Goal: Task Accomplishment & Management: Complete application form

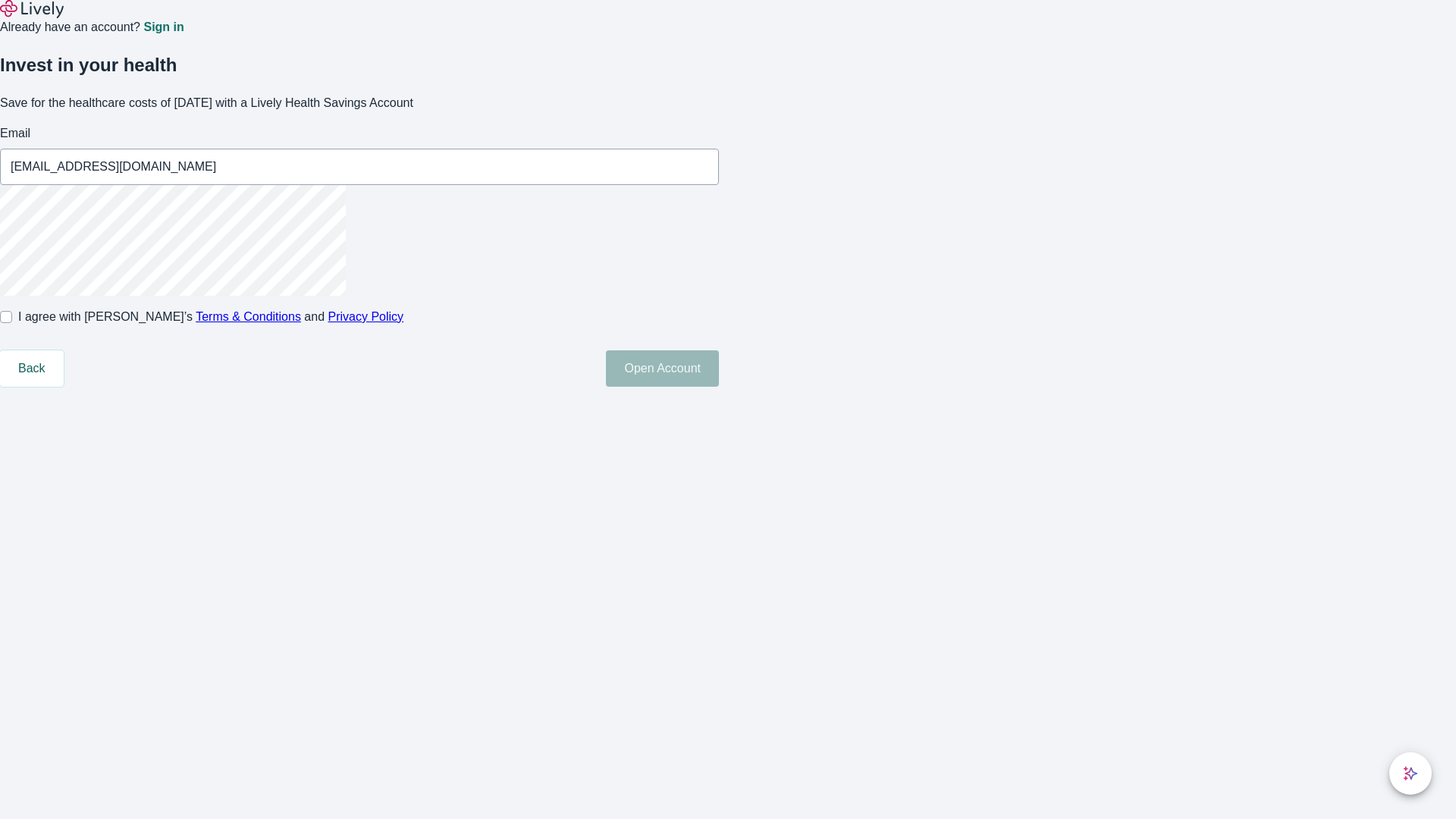
click at [12, 323] on input "I agree with Lively’s Terms & Conditions and Privacy Policy" at bounding box center [6, 317] width 12 height 12
checkbox input "true"
click at [719, 387] on button "Open Account" at bounding box center [662, 368] width 113 height 37
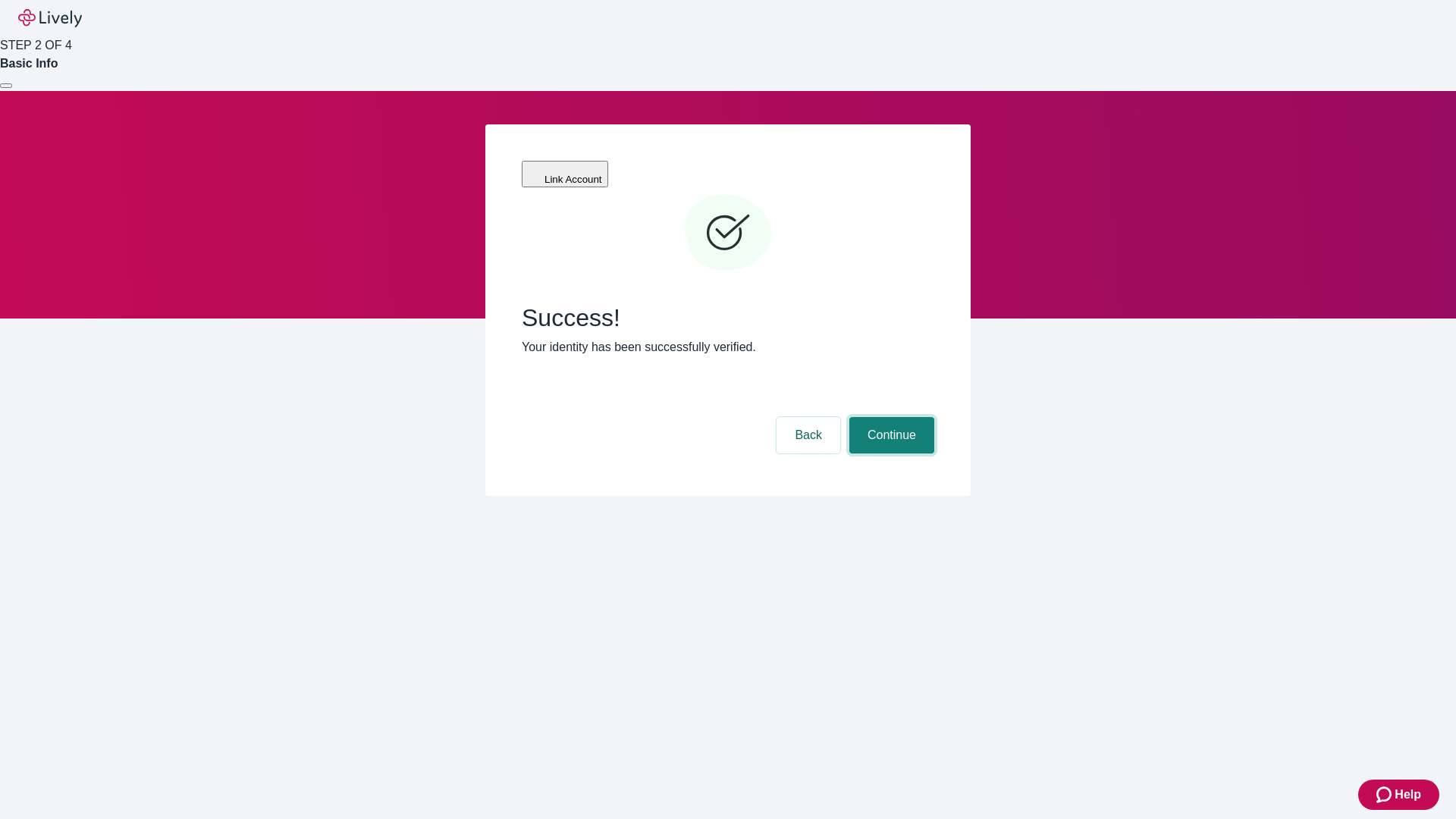
click at [889, 417] on button "Continue" at bounding box center [891, 435] width 85 height 37
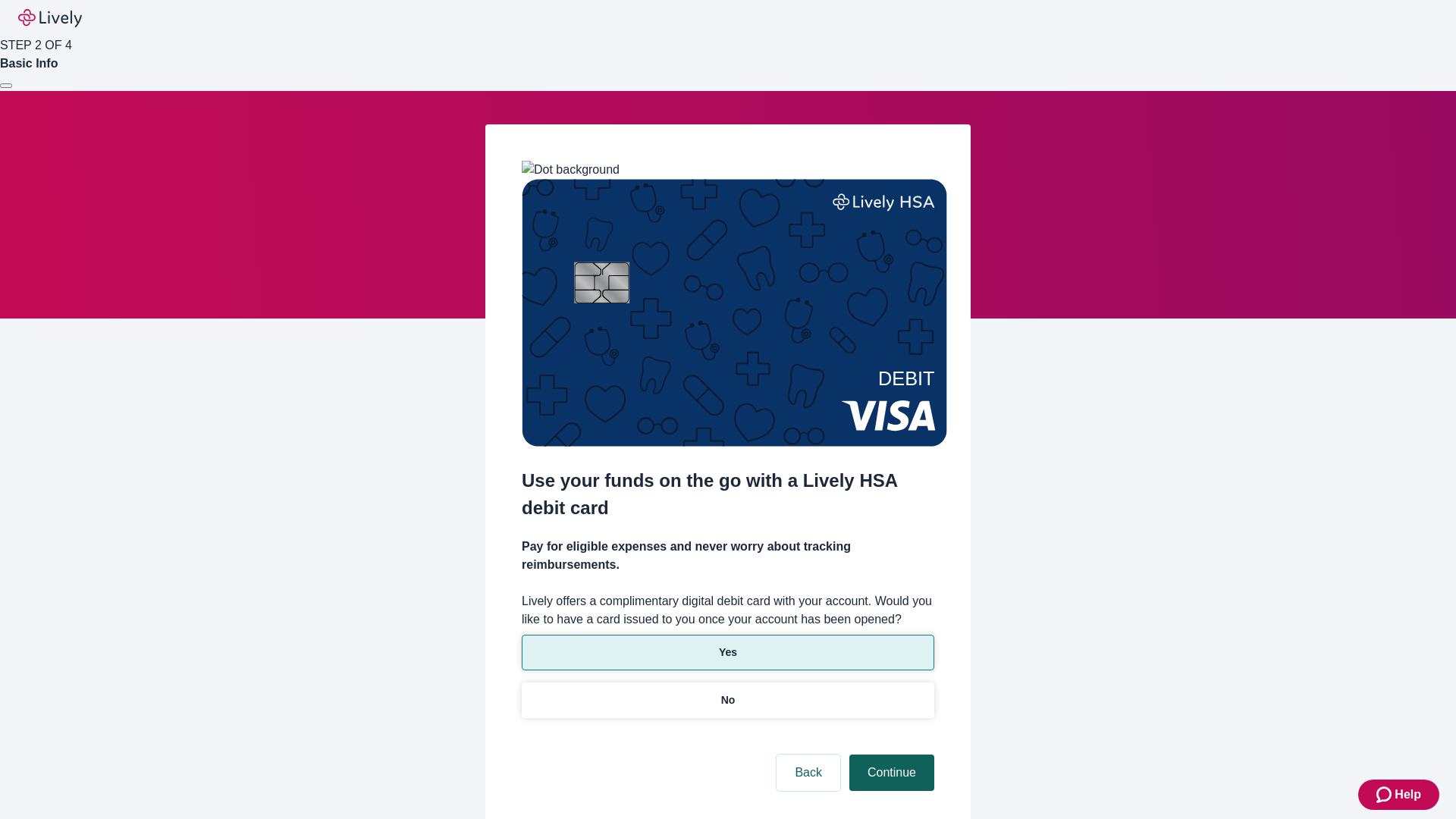
click at [728, 644] on p "Yes" at bounding box center [728, 652] width 18 height 16
click at [889, 754] on button "Continue" at bounding box center [891, 772] width 85 height 37
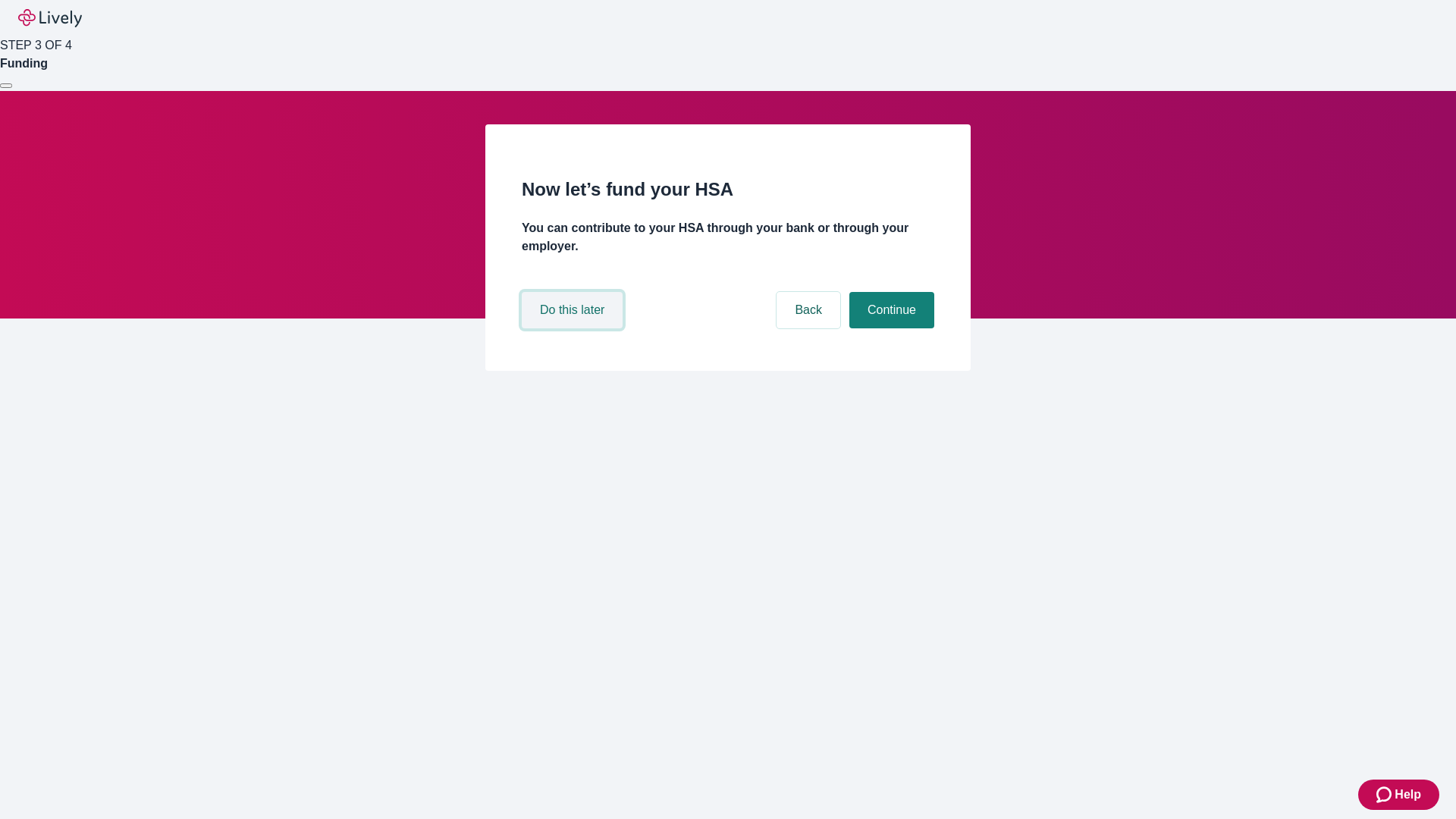
click at [575, 329] on button "Do this later" at bounding box center [573, 310] width 101 height 37
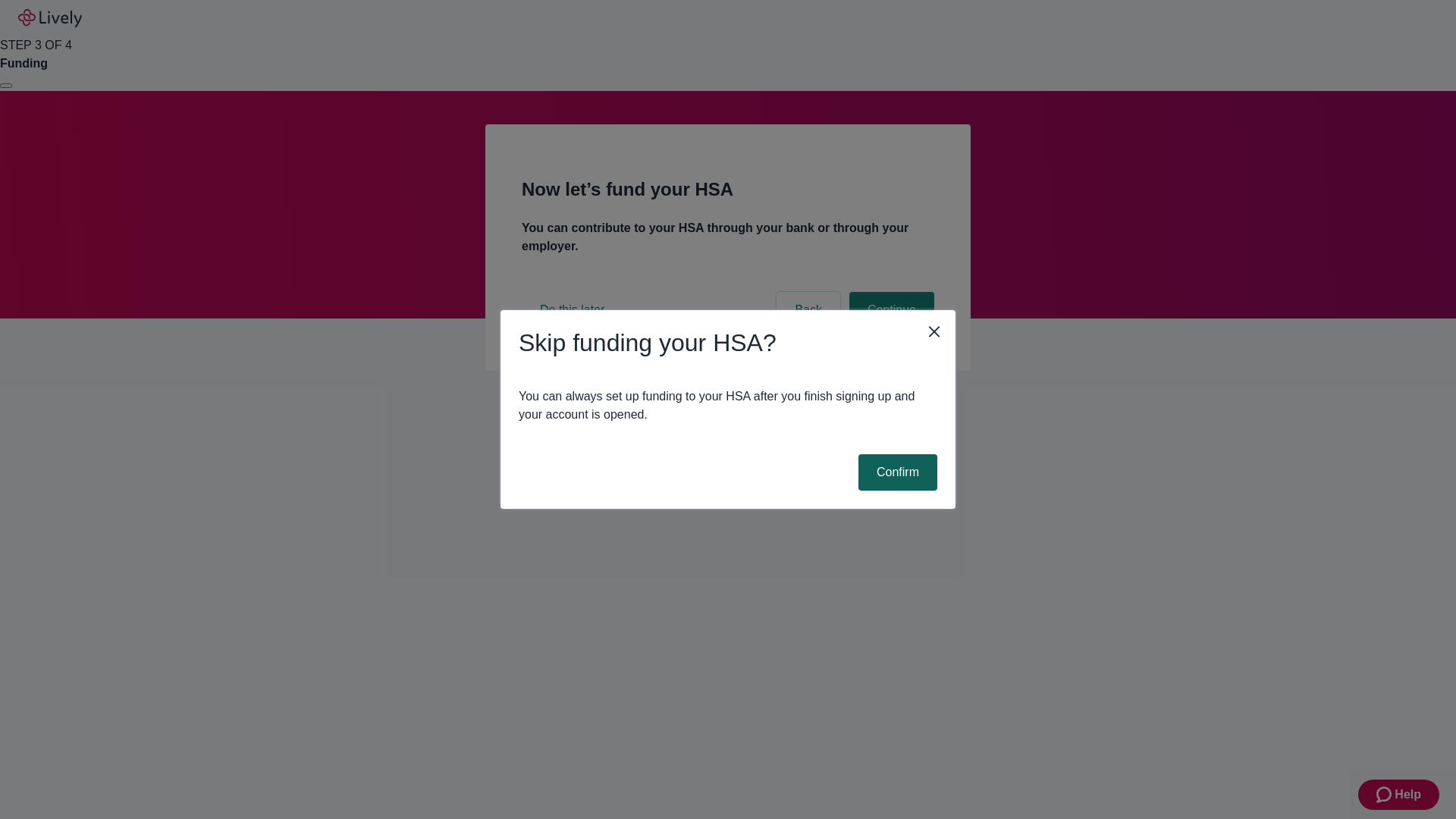
click at [895, 473] on button "Confirm" at bounding box center [898, 472] width 79 height 37
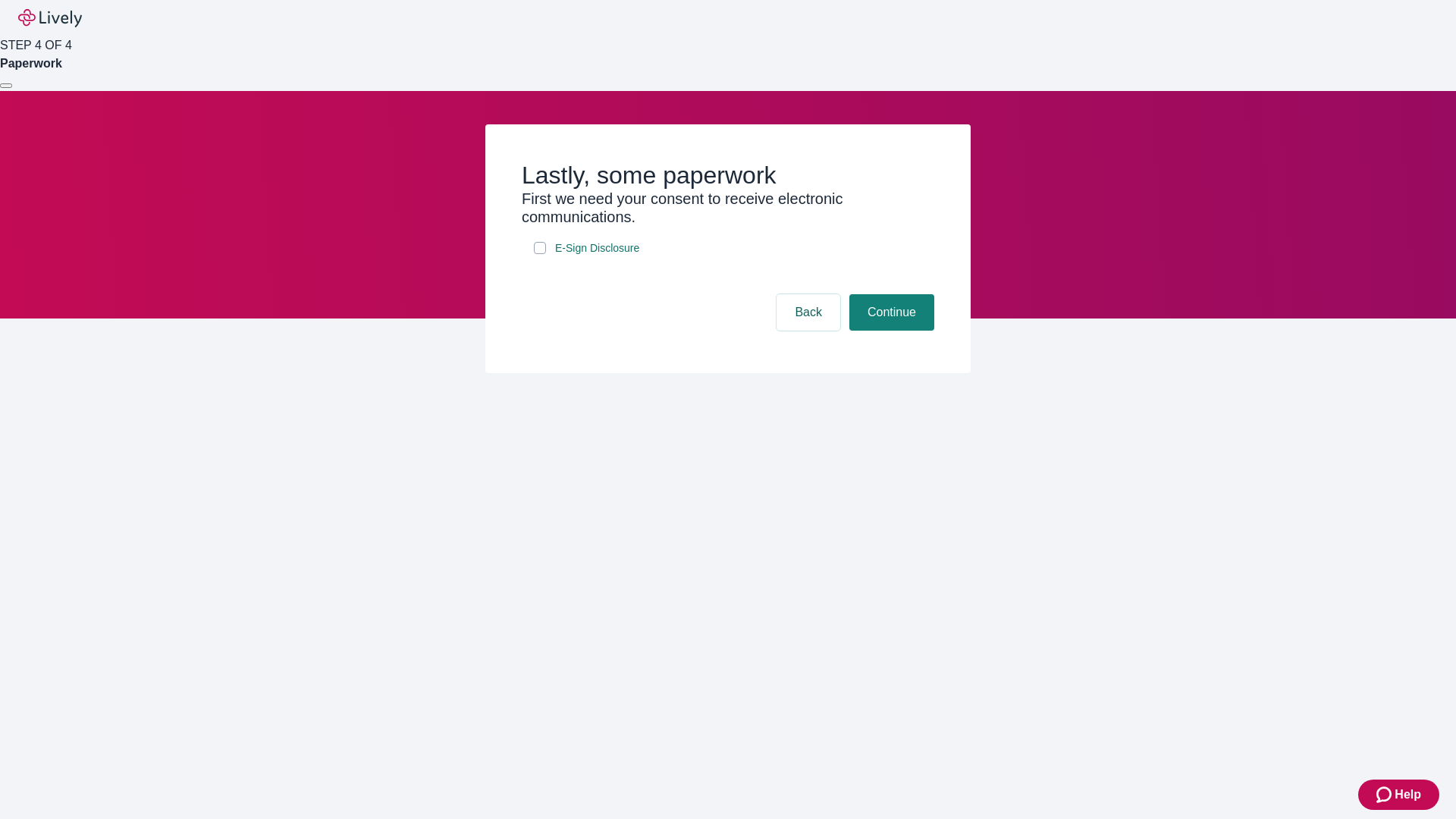
click at [540, 254] on input "E-Sign Disclosure" at bounding box center [540, 248] width 12 height 12
checkbox input "true"
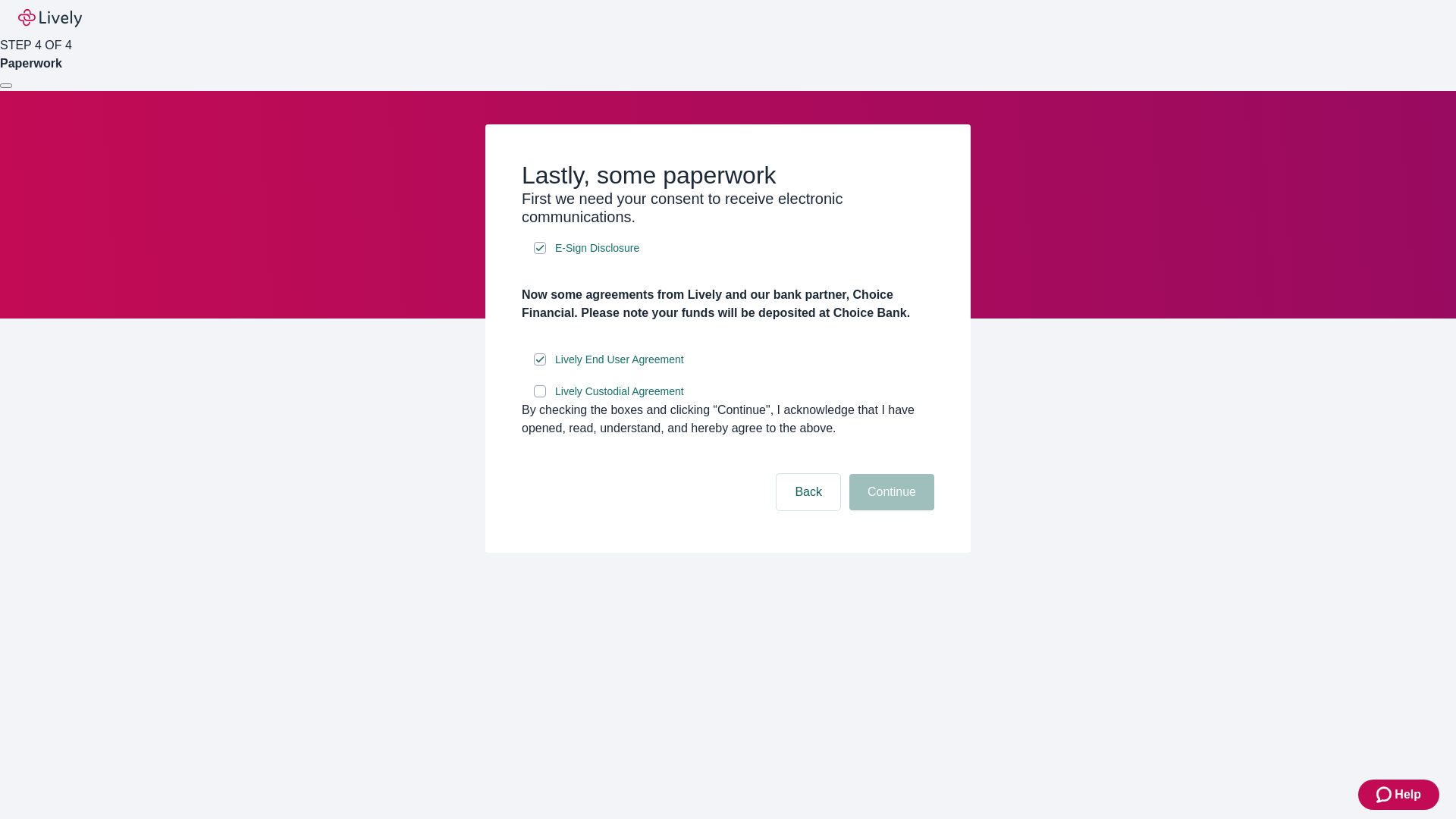
click at [540, 398] on input "Lively Custodial Agreement" at bounding box center [540, 391] width 12 height 12
checkbox input "true"
click at [889, 510] on button "Continue" at bounding box center [891, 491] width 85 height 37
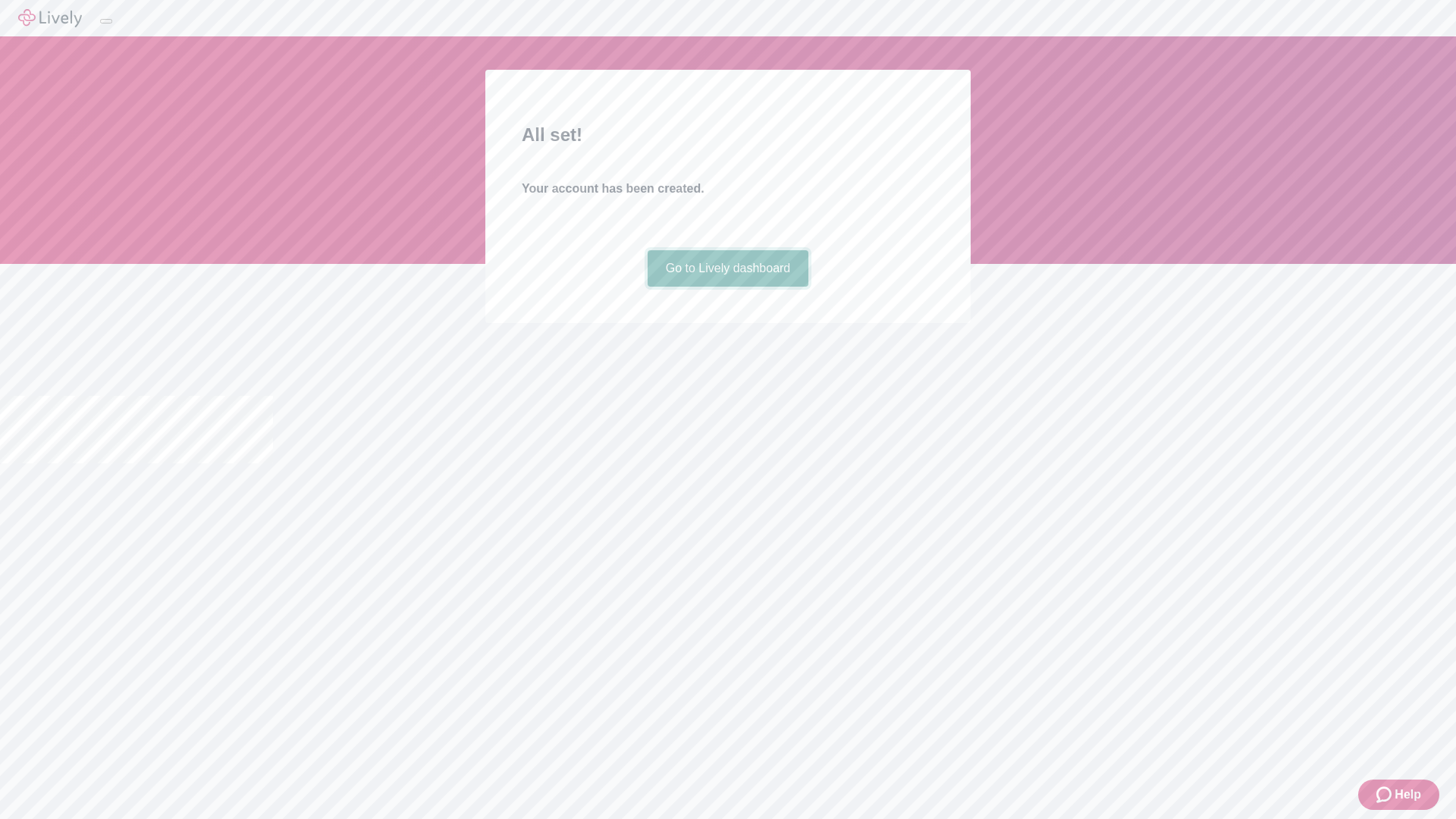
click at [728, 286] on link "Go to Lively dashboard" at bounding box center [728, 268] width 162 height 37
